Goal: Register for event/course

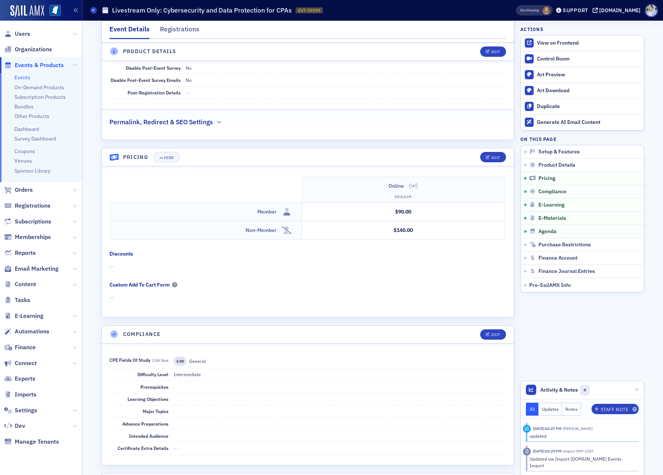
scroll to position [829, 0]
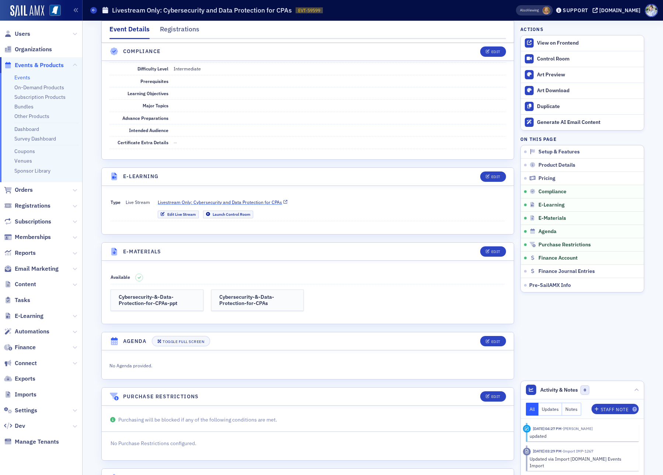
click at [218, 204] on span "Livestream Only: Cybersecurity and Data Protection for CPAs" at bounding box center [220, 202] width 124 height 7
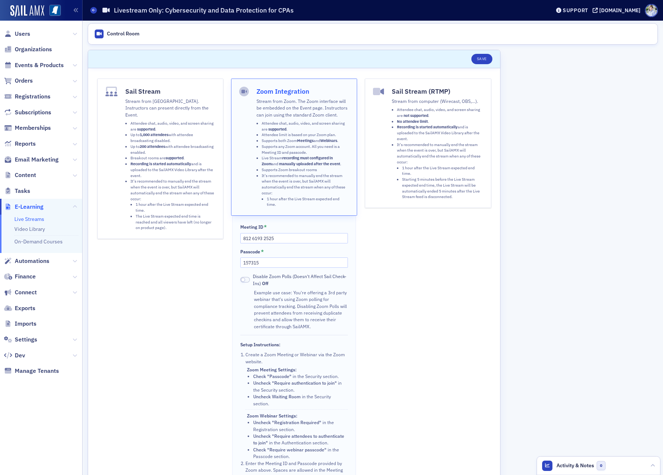
click at [612, 227] on div "Scroll to Save Sail Stream Stream from [GEOGRAPHIC_DATA]. Instructors can prese…" at bounding box center [373, 375] width 570 height 709
